Goal: Transaction & Acquisition: Purchase product/service

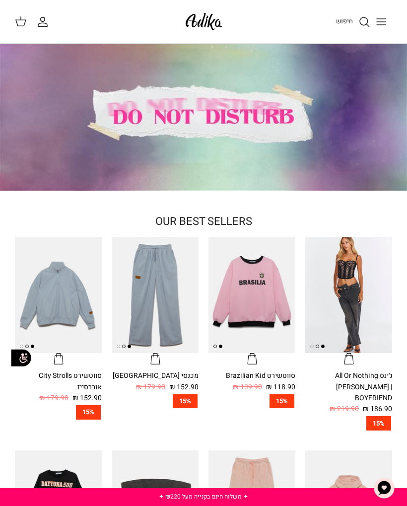
click at [199, 32] on img at bounding box center [204, 21] width 42 height 23
click at [386, 16] on icon "Toggle menu" at bounding box center [382, 22] width 12 height 12
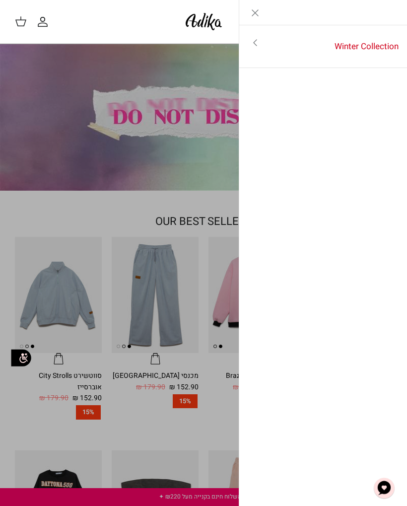
click at [398, 60] on link "Winter Collection" at bounding box center [339, 46] width 137 height 31
click at [393, 20] on link "Left" at bounding box center [392, 12] width 32 height 25
click at [388, 17] on div "Left Winter Collection" at bounding box center [323, 12] width 168 height 25
click at [249, 16] on link "Close" at bounding box center [255, 12] width 32 height 25
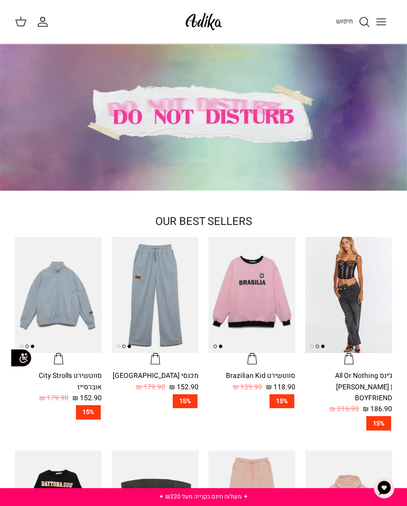
click at [380, 25] on line "Toggle menu" at bounding box center [381, 25] width 9 height 0
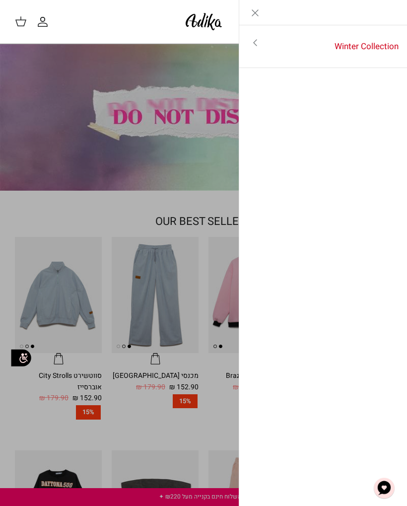
click at [371, 45] on link "Winter Collection" at bounding box center [339, 46] width 137 height 31
click at [373, 38] on link "לכל הפריטים" at bounding box center [323, 43] width 158 height 25
